Goal: Entertainment & Leisure: Consume media (video, audio)

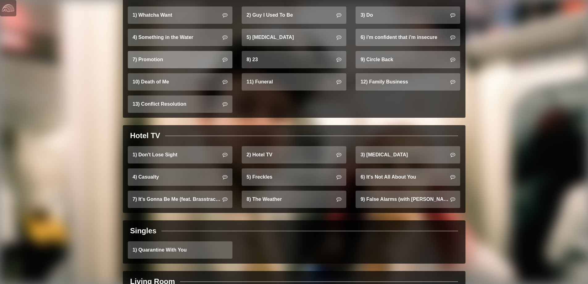
scroll to position [402, 0]
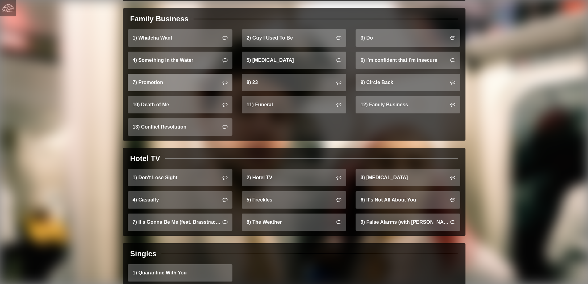
click at [159, 74] on link "7) Promotion" at bounding box center [180, 82] width 105 height 17
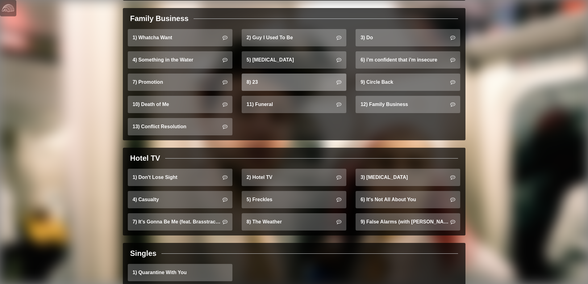
scroll to position [402, 0]
click at [283, 74] on link "8) 23" at bounding box center [294, 82] width 105 height 17
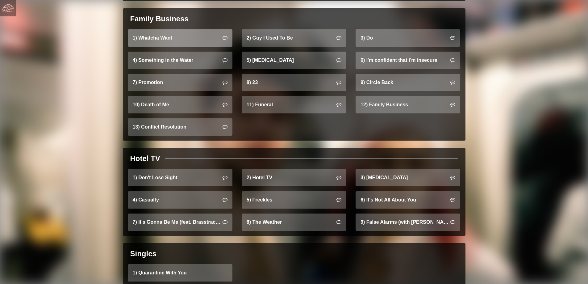
click at [196, 29] on link "1) Whatcha Want" at bounding box center [180, 37] width 105 height 17
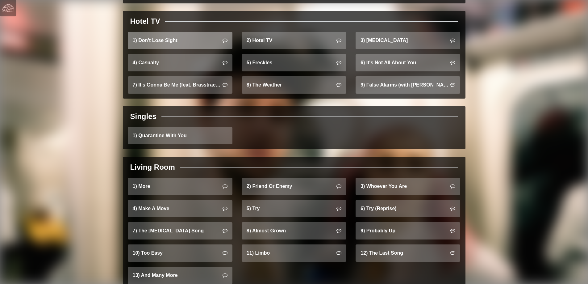
scroll to position [552, 0]
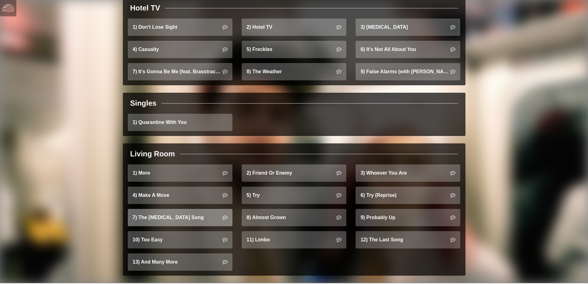
click at [173, 209] on link "7) The [MEDICAL_DATA] Song" at bounding box center [180, 217] width 105 height 17
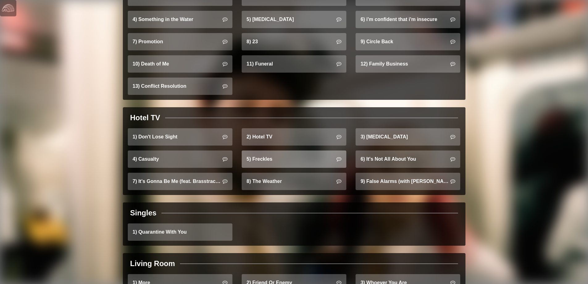
scroll to position [428, 0]
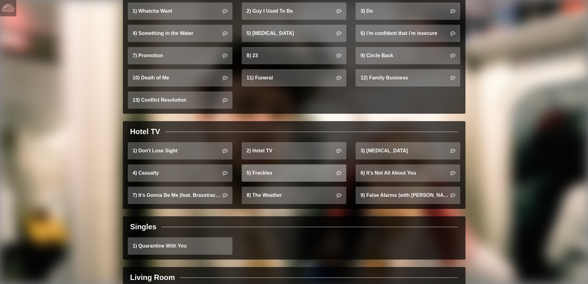
click at [275, 166] on link "5) Freckles" at bounding box center [294, 172] width 105 height 17
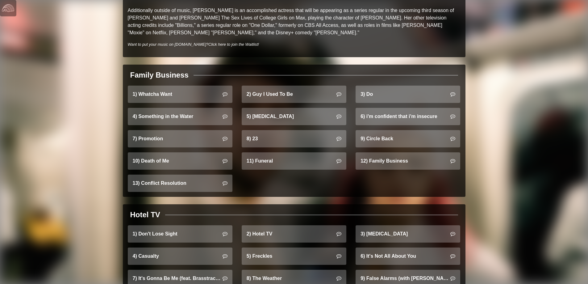
scroll to position [402, 0]
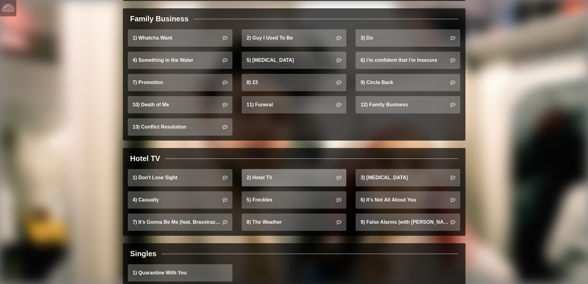
click at [291, 173] on link "2) Hotel TV" at bounding box center [294, 177] width 105 height 17
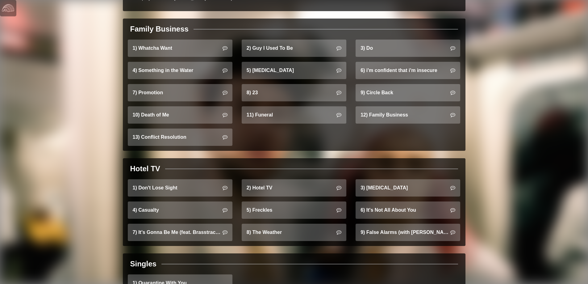
scroll to position [340, 0]
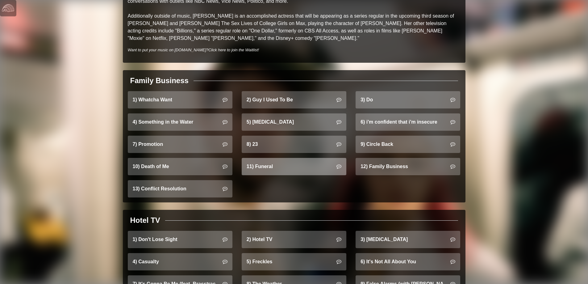
click at [289, 161] on link "11) Funeral" at bounding box center [294, 166] width 105 height 17
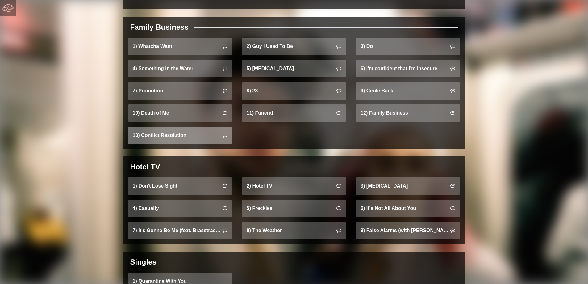
scroll to position [402, 0]
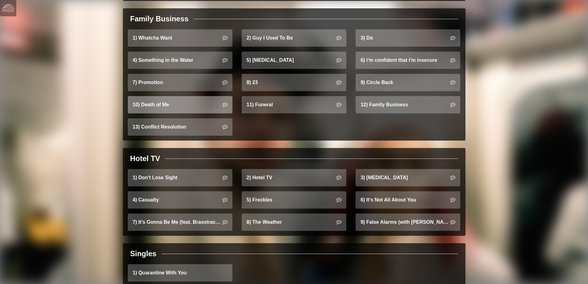
click at [179, 96] on link "10) Death of Me" at bounding box center [180, 104] width 105 height 17
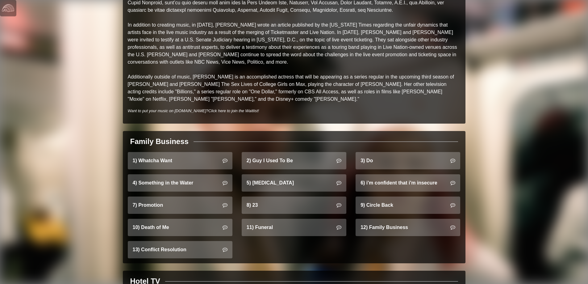
scroll to position [340, 0]
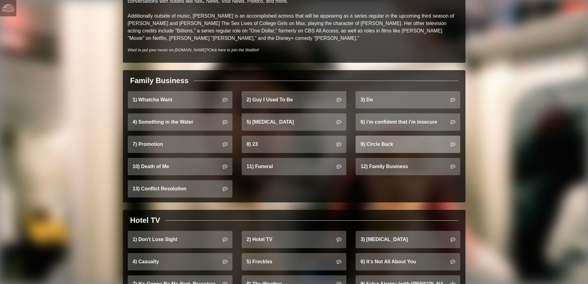
click at [370, 140] on link "9) Circle Back" at bounding box center [408, 144] width 105 height 17
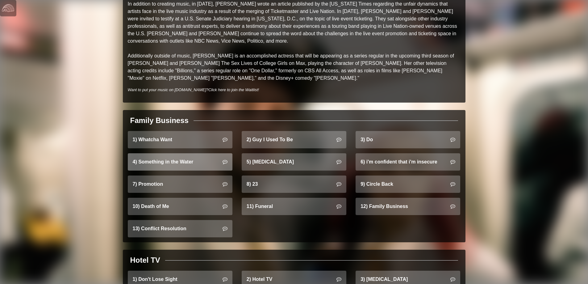
scroll to position [340, 0]
